Goal: Task Accomplishment & Management: Use online tool/utility

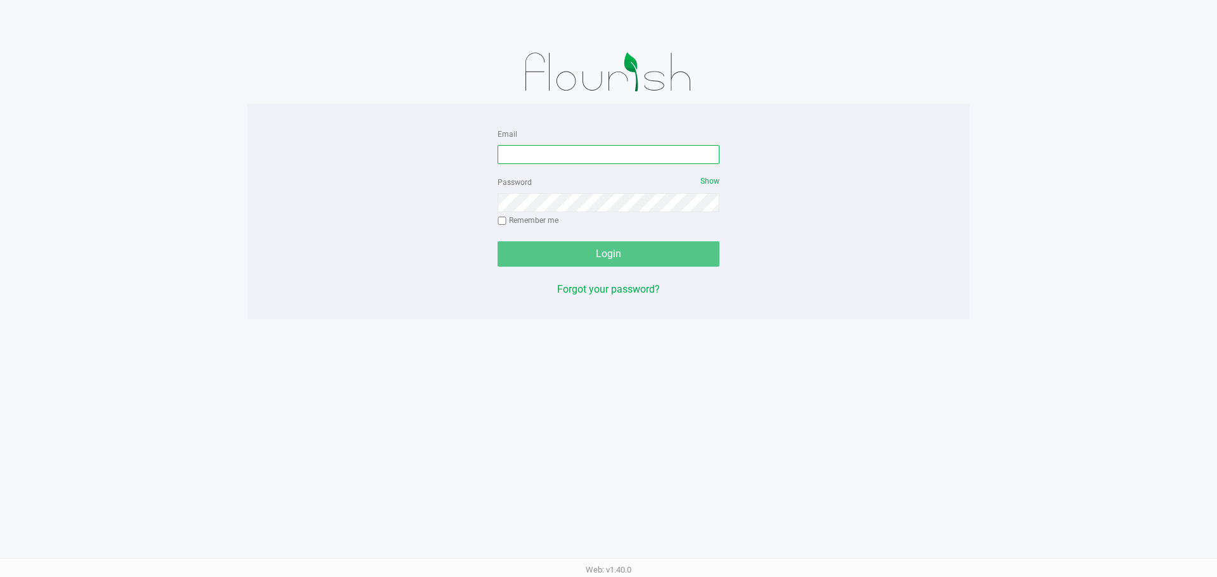
click at [560, 158] on input "Email" at bounding box center [609, 154] width 222 height 19
type input "[EMAIL_ADDRESS][DOMAIN_NAME]"
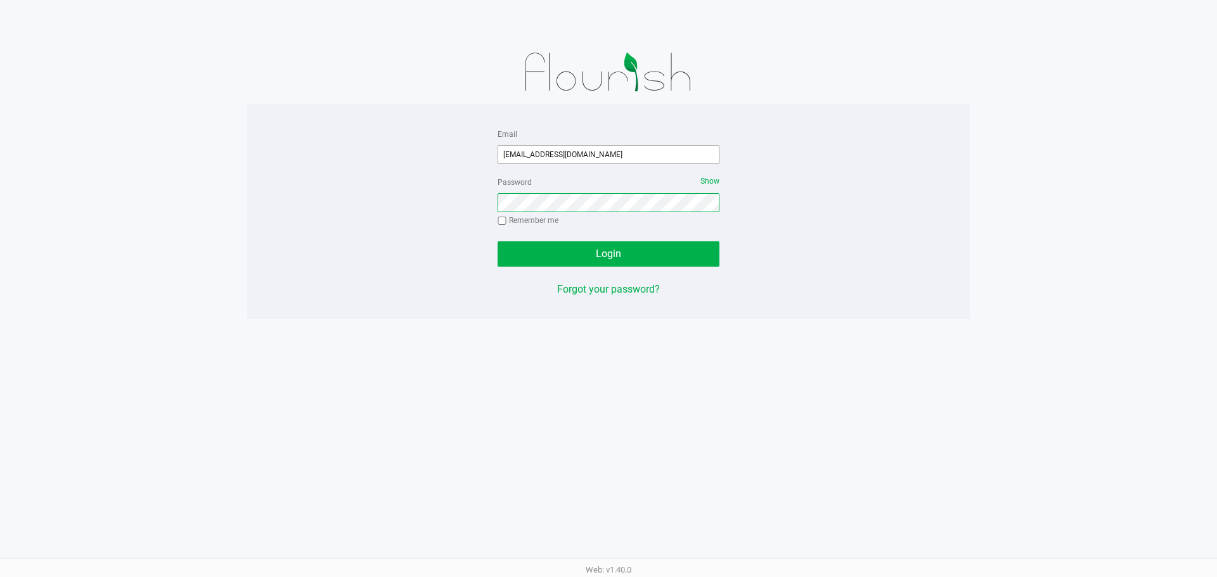
click at [498, 241] on button "Login" at bounding box center [609, 253] width 222 height 25
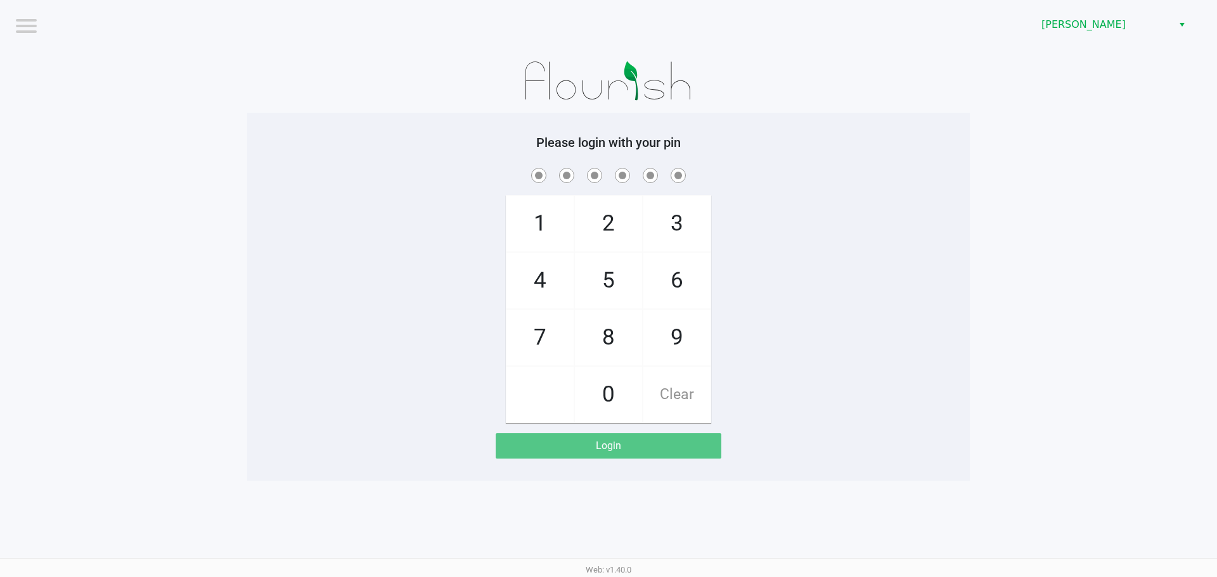
click at [189, 191] on app-pos-login-wrapper "Logout [PERSON_NAME] Please login with your pin 1 4 7 2 5 8 0 3 6 9 Clear Login" at bounding box center [608, 240] width 1217 height 481
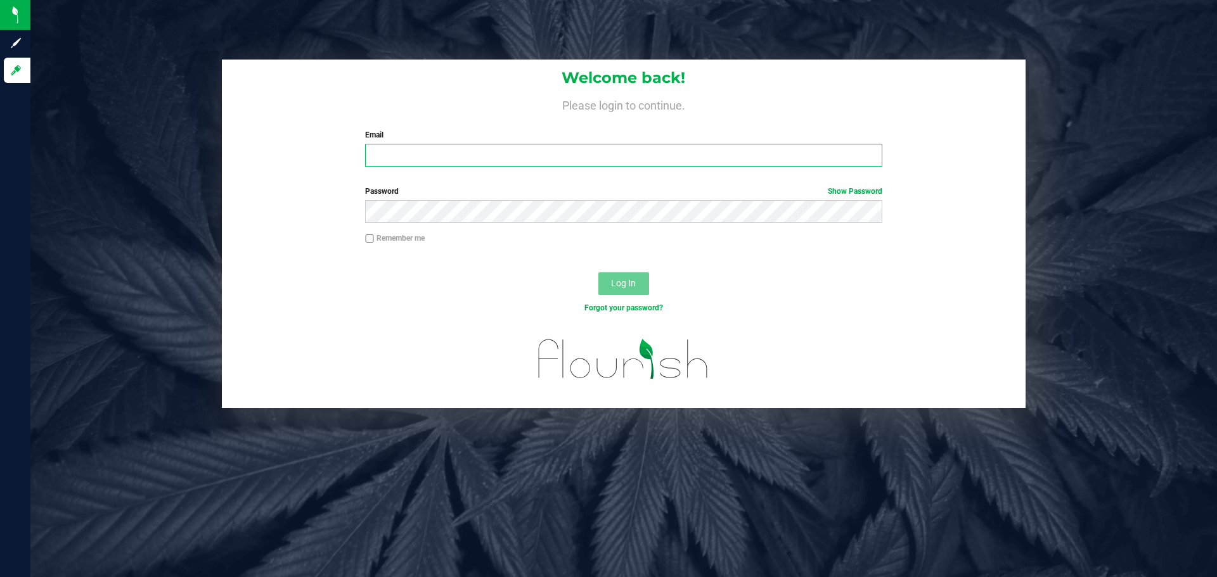
click at [465, 164] on input "Email" at bounding box center [623, 155] width 517 height 23
type input "[EMAIL_ADDRESS][DOMAIN_NAME]"
click at [598, 273] on button "Log In" at bounding box center [623, 284] width 51 height 23
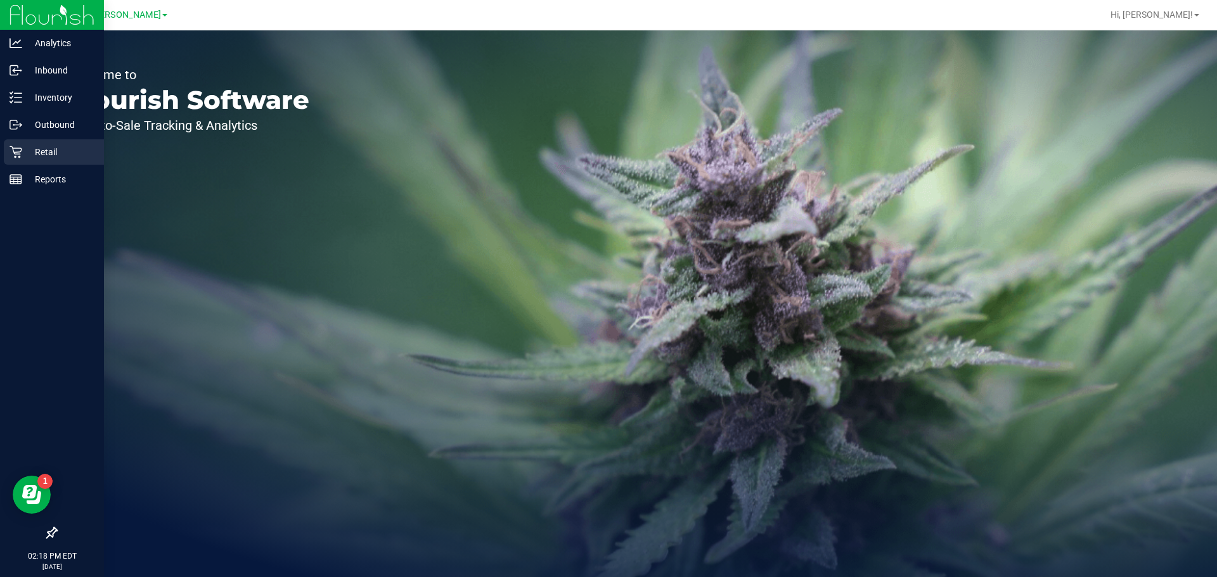
click at [22, 142] on div "Retail" at bounding box center [54, 151] width 100 height 25
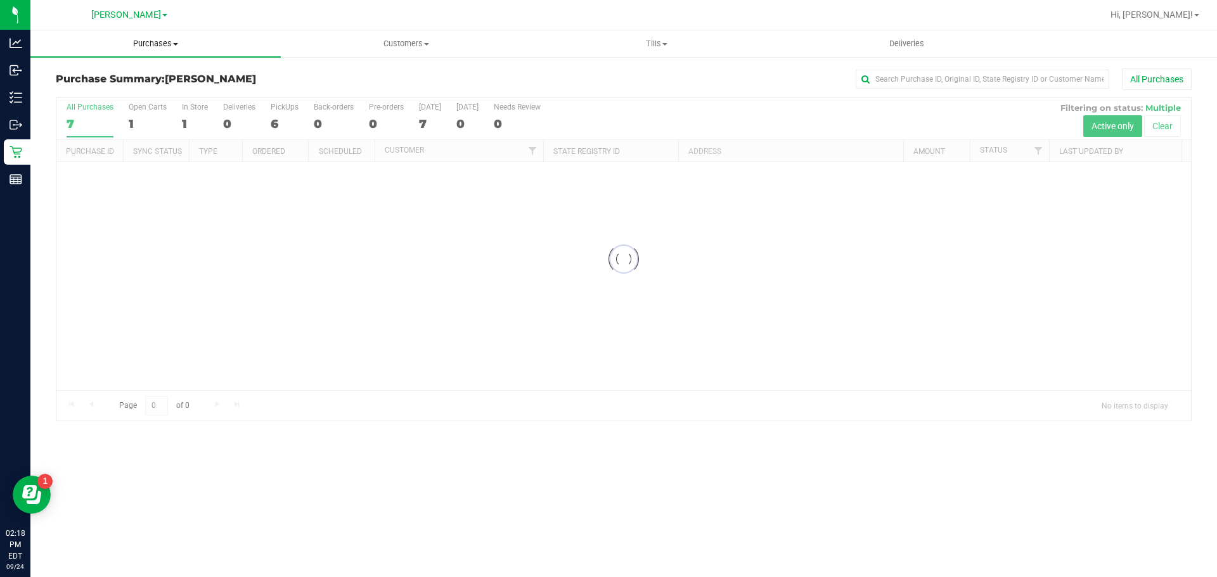
click at [143, 39] on span "Purchases" at bounding box center [155, 43] width 250 height 11
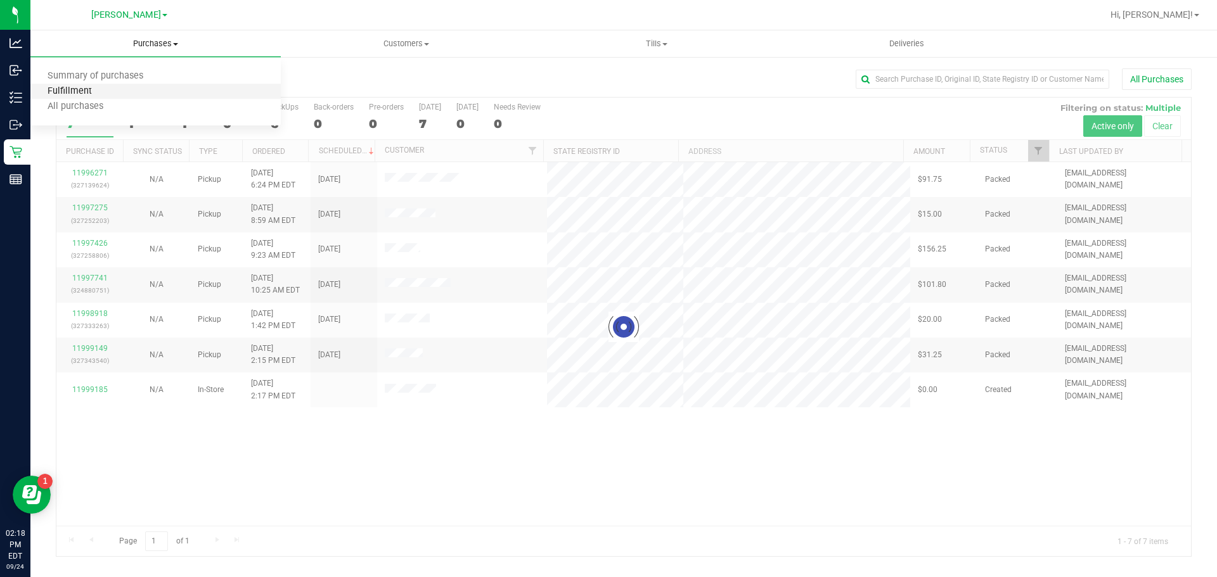
click at [98, 91] on span "Fulfillment" at bounding box center [69, 91] width 79 height 11
